Goal: Information Seeking & Learning: Learn about a topic

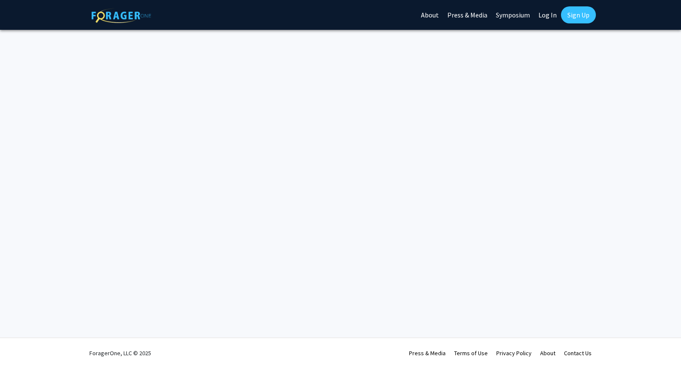
click at [142, 16] on img at bounding box center [121, 15] width 60 height 15
click at [115, 23] on link at bounding box center [121, 15] width 60 height 30
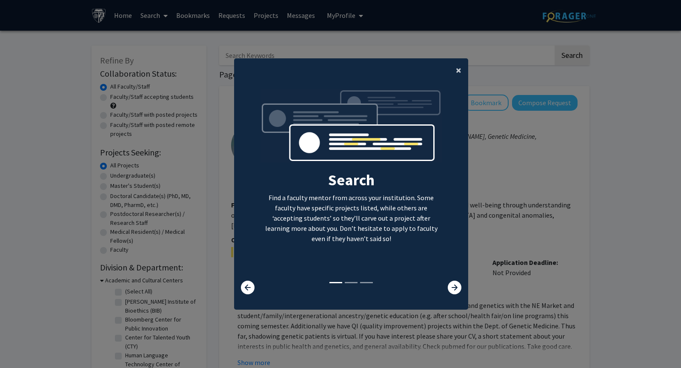
click at [456, 63] on span "×" at bounding box center [459, 69] width 6 height 13
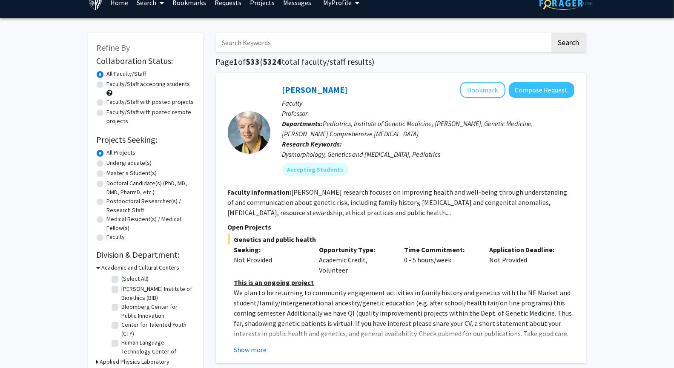
scroll to position [16, 0]
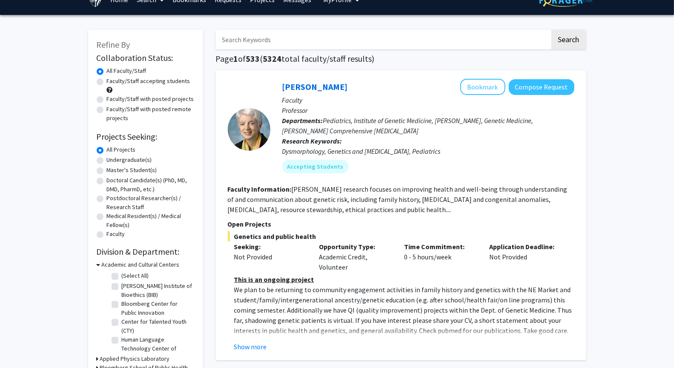
click at [107, 174] on label "Master's Student(s)" at bounding box center [132, 170] width 50 height 9
click at [107, 171] on input "Master's Student(s)" at bounding box center [110, 169] width 6 height 6
radio input "true"
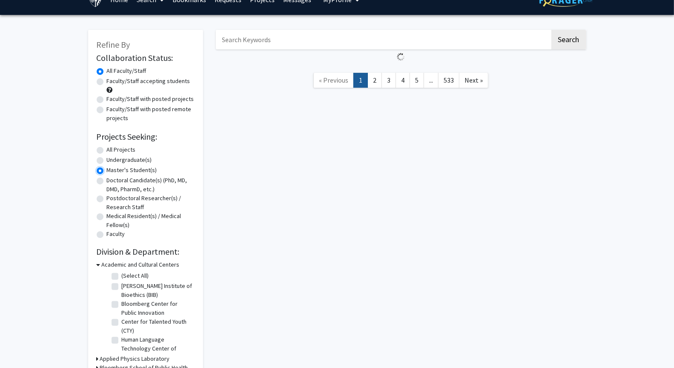
scroll to position [18, 0]
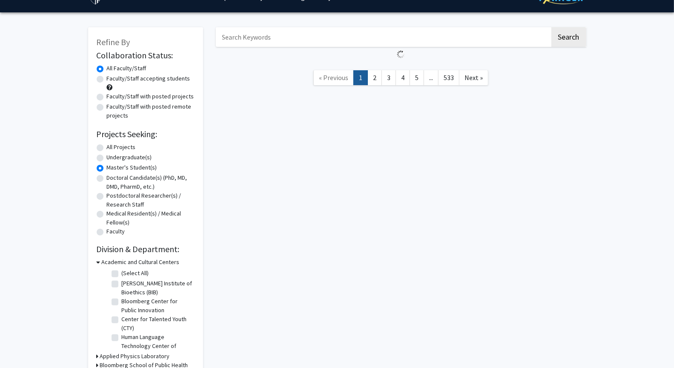
click at [107, 151] on label "All Projects" at bounding box center [121, 147] width 29 height 9
click at [107, 148] on input "All Projects" at bounding box center [110, 146] width 6 height 6
radio input "true"
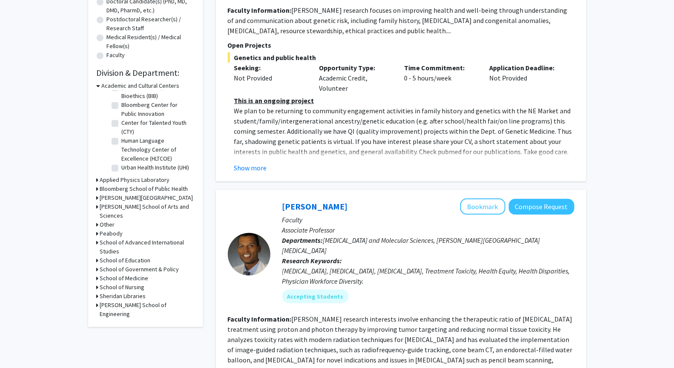
scroll to position [203, 0]
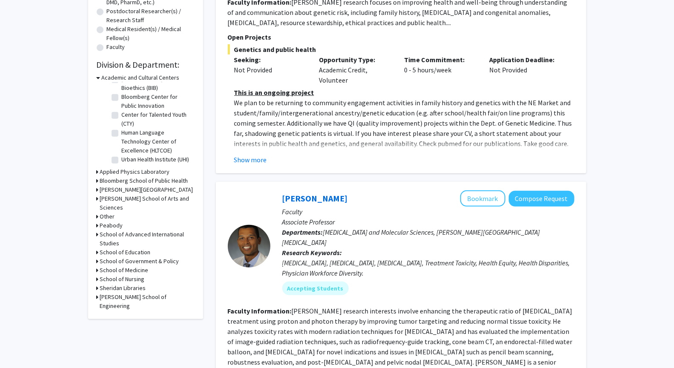
click at [100, 82] on icon at bounding box center [99, 77] width 4 height 9
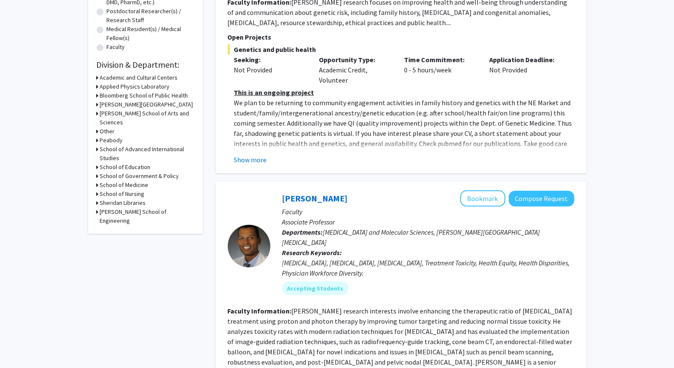
click at [99, 216] on icon at bounding box center [98, 211] width 2 height 9
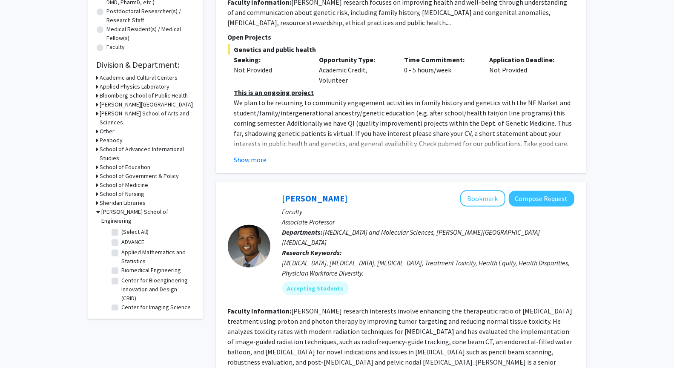
click at [122, 236] on label "(Select All)" at bounding box center [135, 231] width 27 height 9
click at [122, 233] on input "(Select All)" at bounding box center [125, 230] width 6 height 6
checkbox input "true"
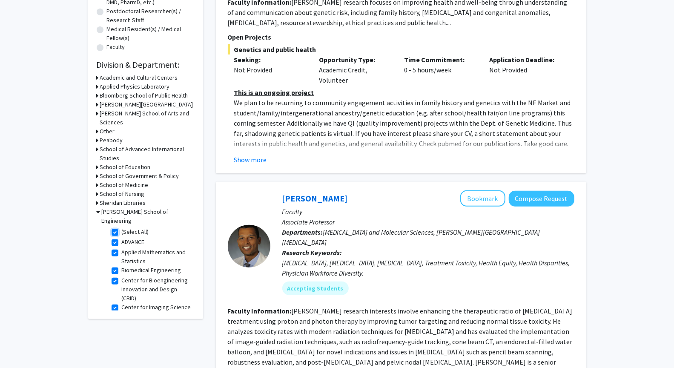
checkbox input "true"
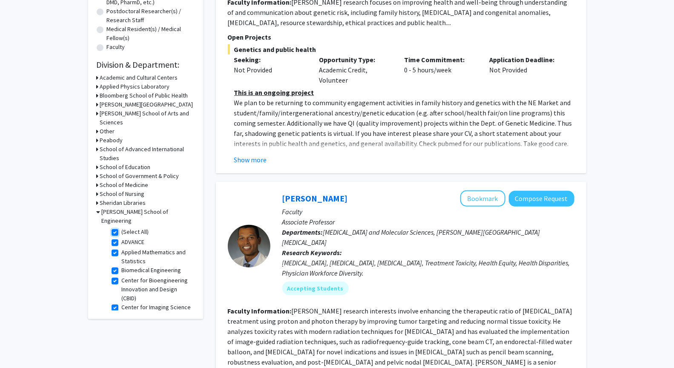
checkbox input "true"
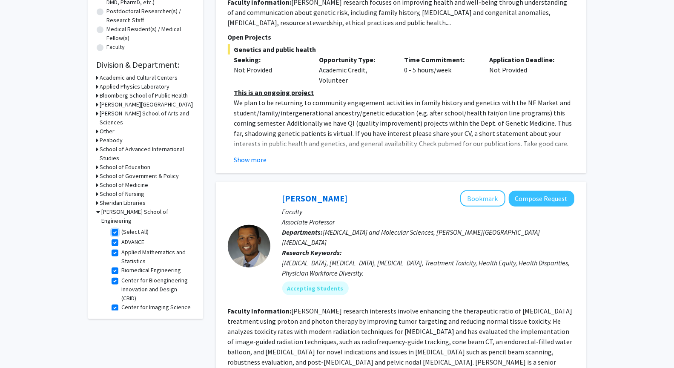
checkbox input "true"
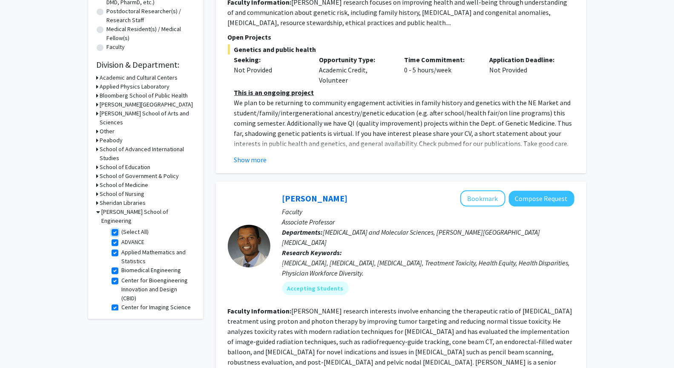
checkbox input "true"
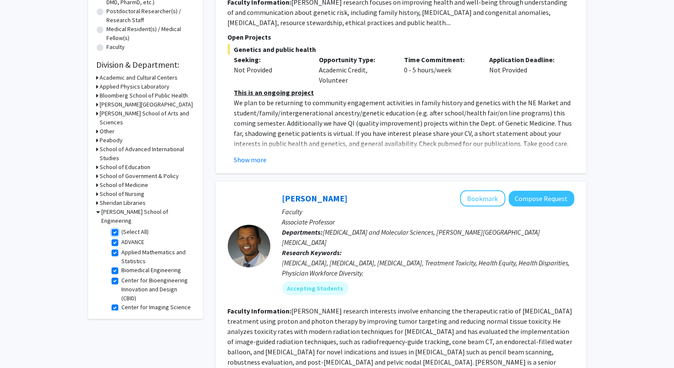
checkbox input "true"
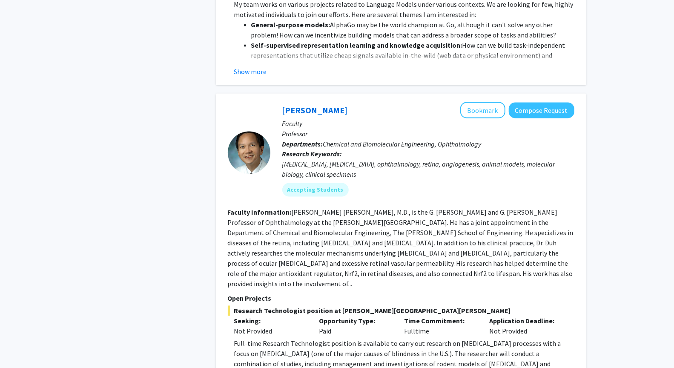
scroll to position [2999, 0]
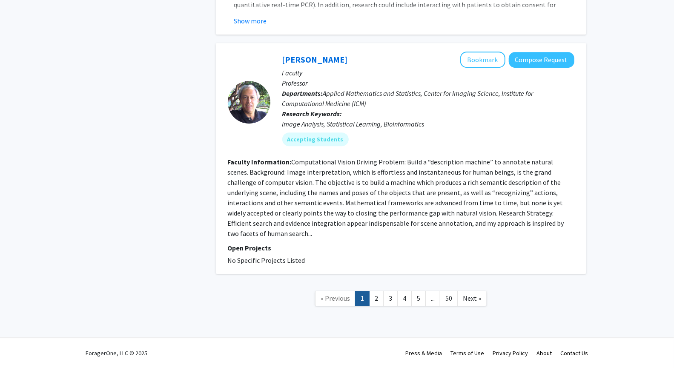
scroll to position [4538, 0]
click at [375, 294] on link "2" at bounding box center [376, 298] width 14 height 15
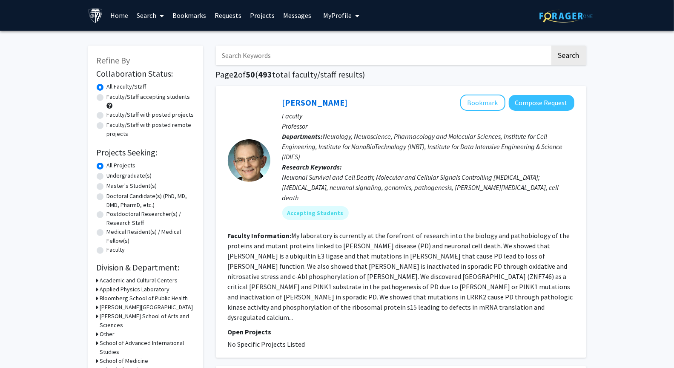
scroll to position [343, 0]
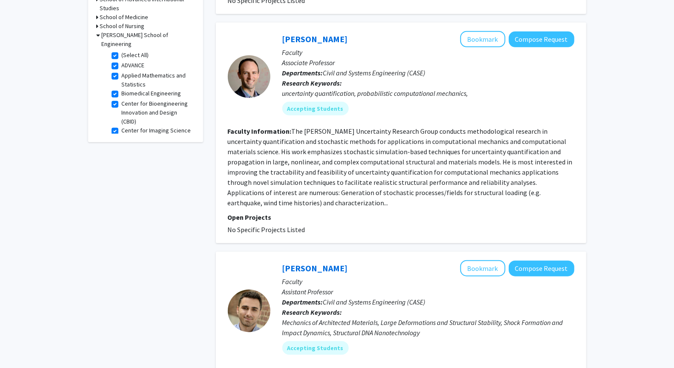
click at [122, 60] on label "(Select All)" at bounding box center [135, 55] width 27 height 9
click at [122, 56] on input "(Select All)" at bounding box center [125, 54] width 6 height 6
checkbox input "false"
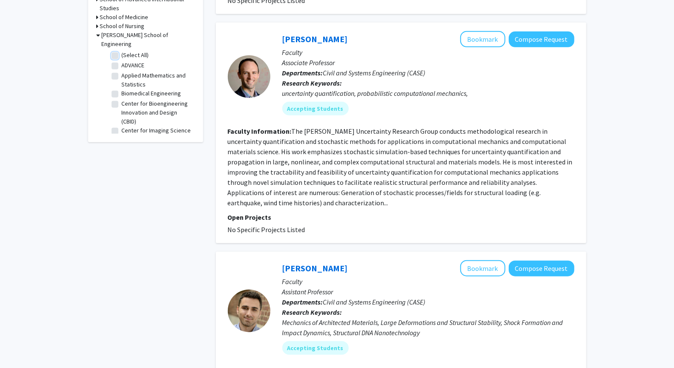
checkbox input "false"
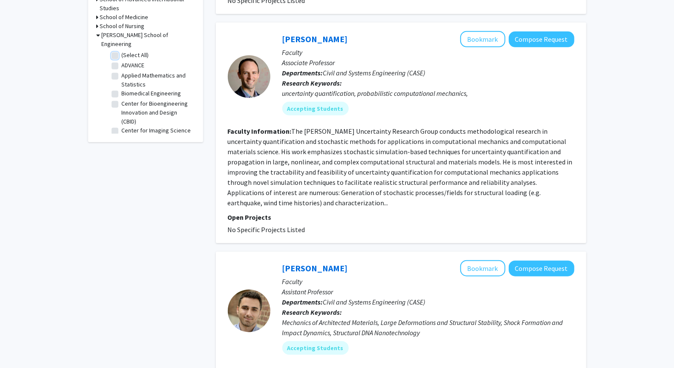
checkbox input "false"
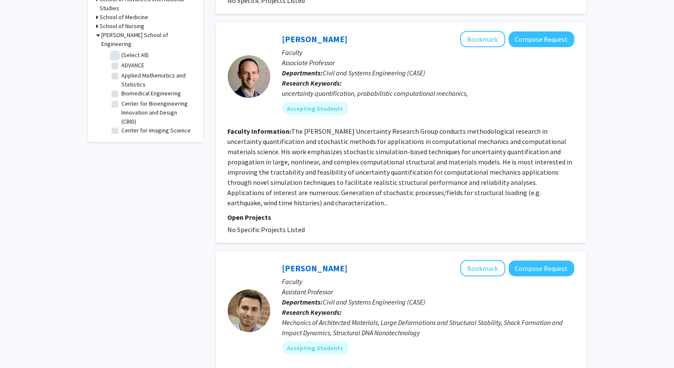
checkbox input "false"
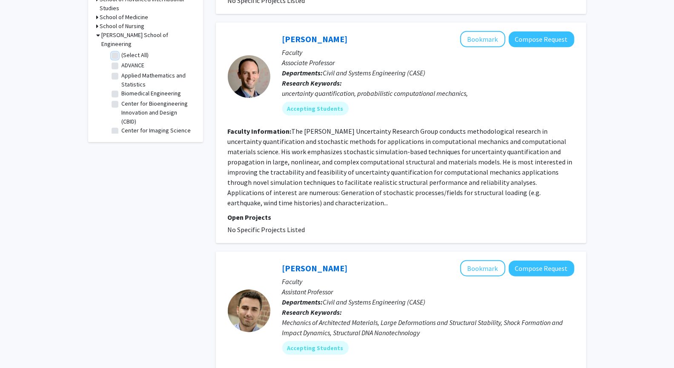
checkbox input "false"
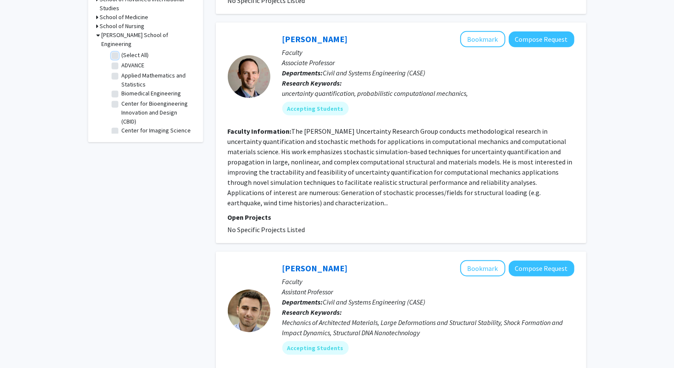
checkbox input "false"
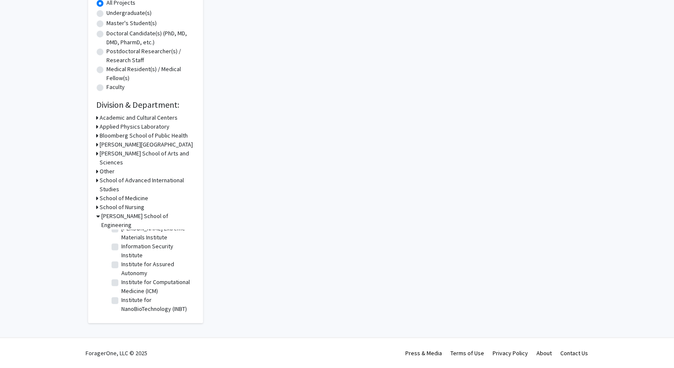
scroll to position [248, 0]
click at [122, 222] on label "Environmental Health and Engineering" at bounding box center [157, 213] width 71 height 18
click at [122, 210] on input "Environmental Health and Engineering" at bounding box center [125, 207] width 6 height 6
checkbox input "true"
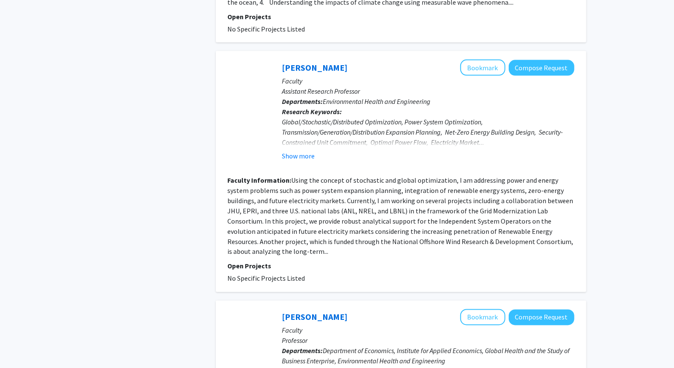
scroll to position [854, 0]
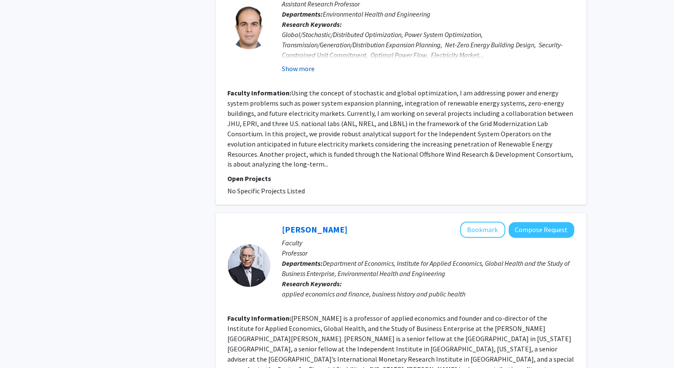
click at [315, 74] on button "Show more" at bounding box center [298, 68] width 33 height 10
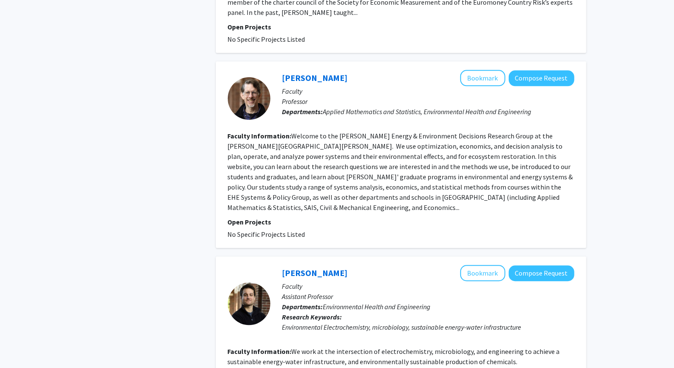
scroll to position [1243, 0]
